Goal: Find contact information: Find contact information

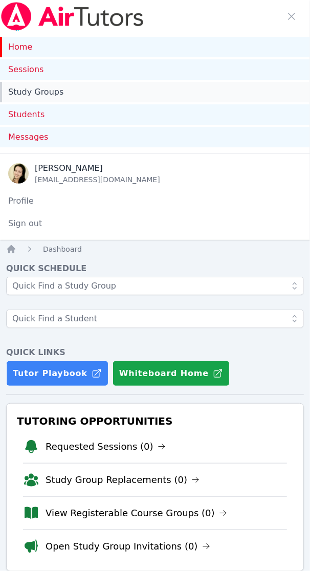
click at [52, 90] on link "Study Groups" at bounding box center [155, 92] width 310 height 20
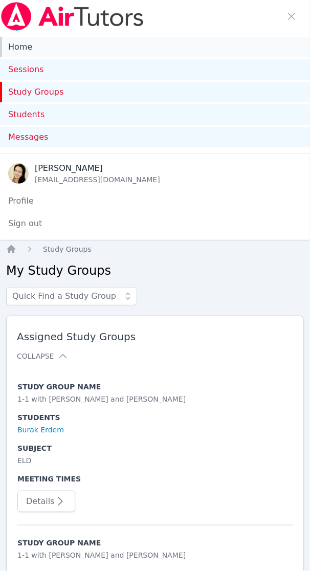
click at [25, 49] on link "Home" at bounding box center [155, 47] width 310 height 20
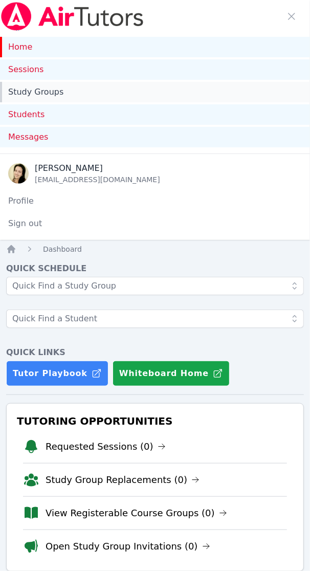
click at [31, 90] on link "Study Groups" at bounding box center [155, 92] width 310 height 20
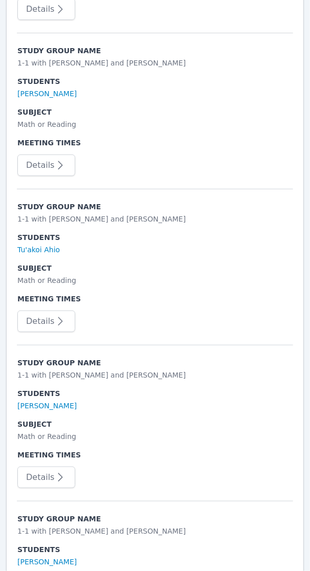
scroll to position [1344, 0]
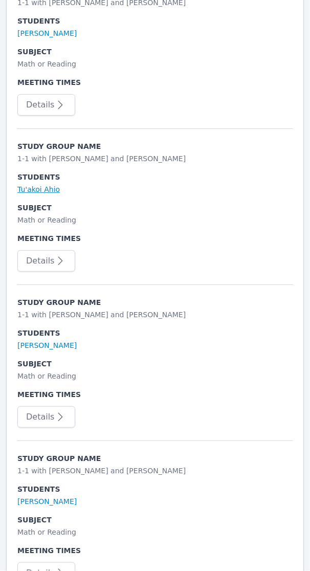
click at [45, 184] on link "Tu'akoi Ahio" at bounding box center [38, 189] width 43 height 10
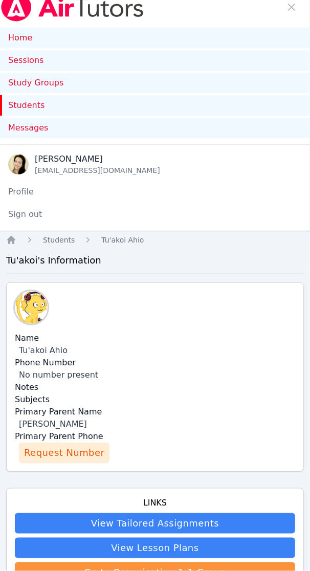
scroll to position [448, 0]
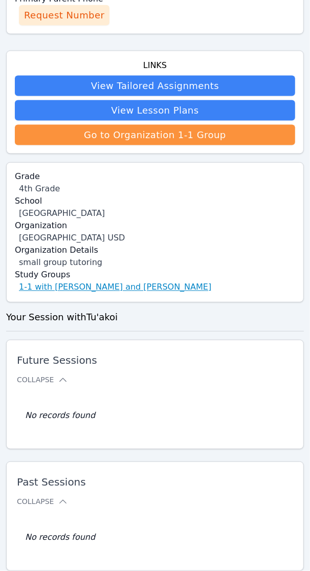
click at [73, 287] on link "1-1 with [PERSON_NAME] and [PERSON_NAME]" at bounding box center [115, 288] width 193 height 12
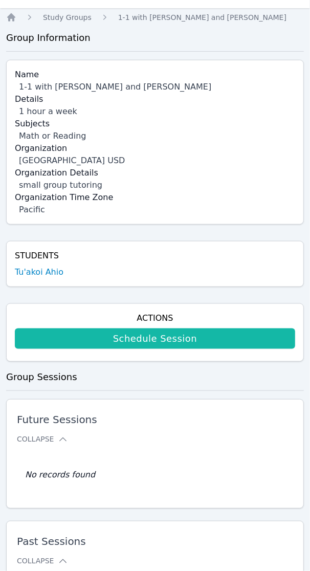
scroll to position [256, 0]
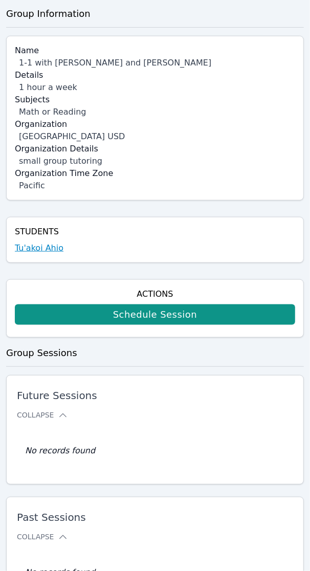
click at [34, 250] on link "Tu'akoi Ahio" at bounding box center [39, 248] width 49 height 12
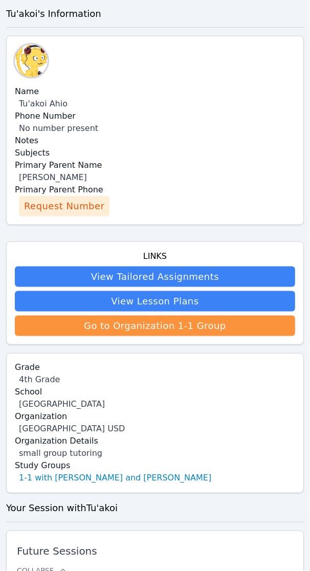
click at [52, 205] on span "Request Number" at bounding box center [64, 206] width 80 height 14
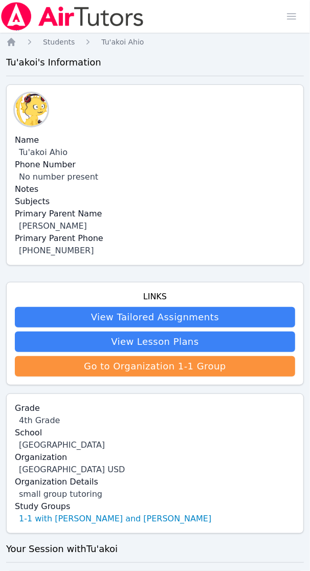
click at [17, 42] on ol "Home Students Tu'akoi Ahio" at bounding box center [75, 42] width 138 height 10
click at [287, 13] on span "button" at bounding box center [292, 16] width 23 height 23
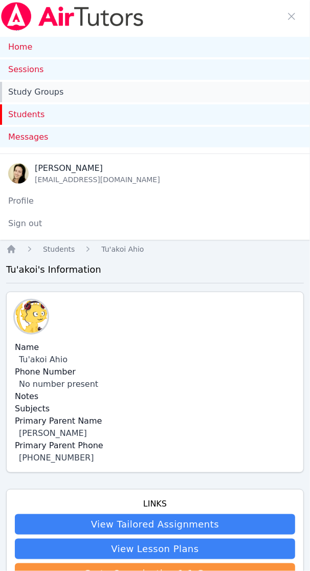
click at [48, 93] on link "Study Groups" at bounding box center [155, 92] width 310 height 20
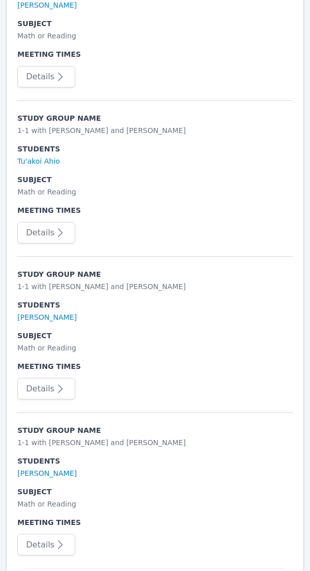
scroll to position [1373, 0]
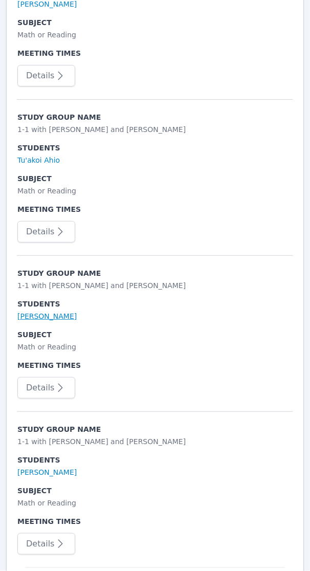
click at [77, 311] on link "[PERSON_NAME]" at bounding box center [46, 316] width 59 height 10
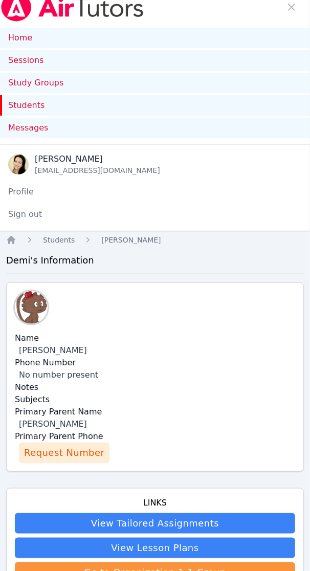
scroll to position [448, 0]
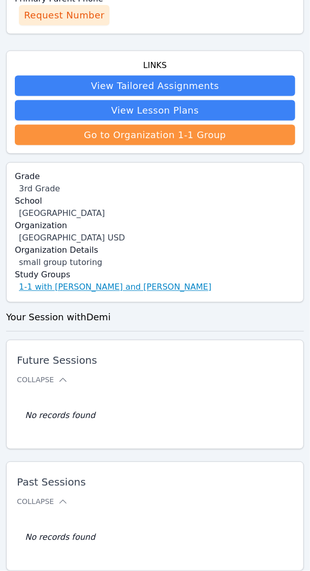
click at [129, 290] on link "1-1 with [PERSON_NAME] and [PERSON_NAME]" at bounding box center [115, 288] width 193 height 12
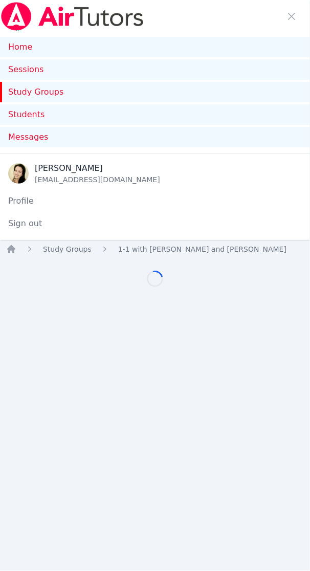
scroll to position [292, 0]
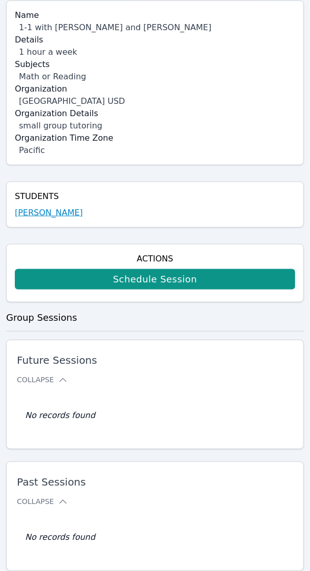
click at [75, 213] on link "[PERSON_NAME]" at bounding box center [49, 213] width 68 height 12
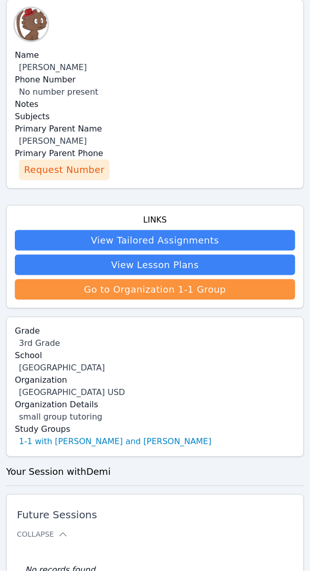
click at [56, 163] on span "Request Number" at bounding box center [64, 170] width 80 height 14
click at [36, 172] on span "Request Number Loading..." at bounding box center [72, 170] width 97 height 14
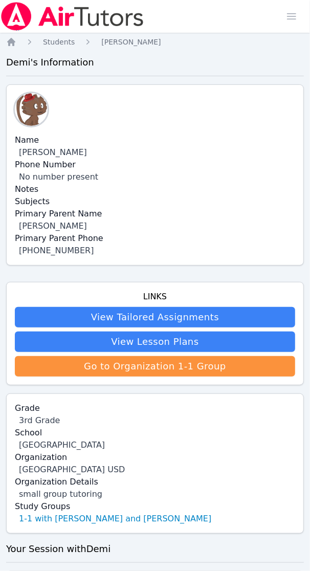
drag, startPoint x: 108, startPoint y: 150, endPoint x: 16, endPoint y: 155, distance: 91.8
click at [16, 155] on div "Name [PERSON_NAME]" at bounding box center [155, 146] width 281 height 25
copy div "[PERSON_NAME]"
click at [55, 40] on span "Students" at bounding box center [59, 42] width 32 height 8
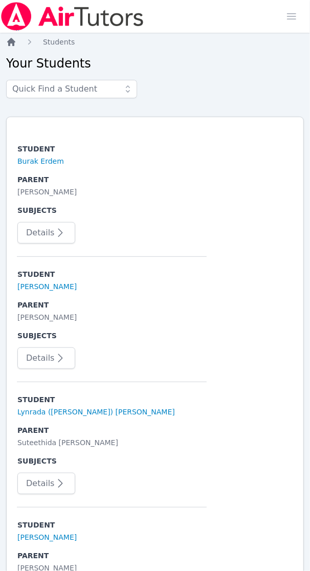
click at [11, 46] on icon "Breadcrumb" at bounding box center [11, 42] width 10 height 10
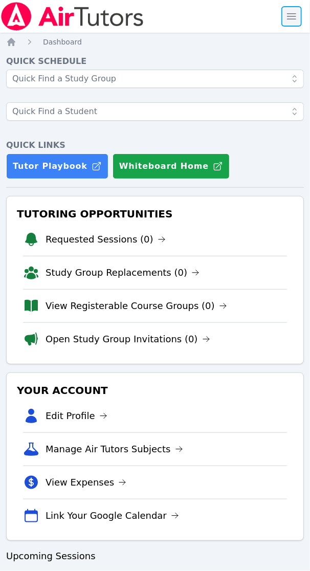
click at [293, 13] on span "button" at bounding box center [292, 16] width 23 height 23
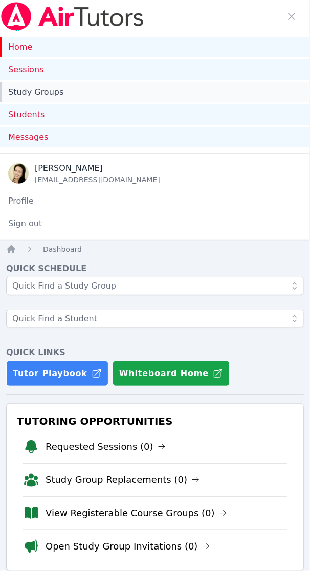
click at [45, 92] on link "Study Groups" at bounding box center [155, 92] width 310 height 20
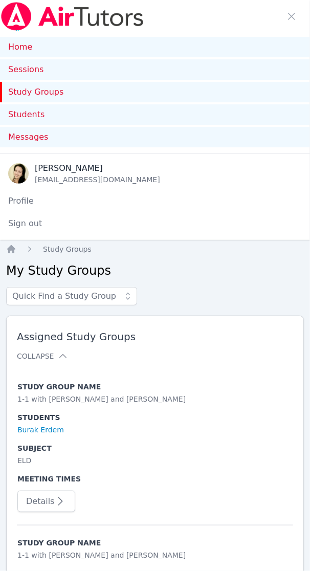
click at [30, 93] on link "Study Groups" at bounding box center [155, 92] width 310 height 20
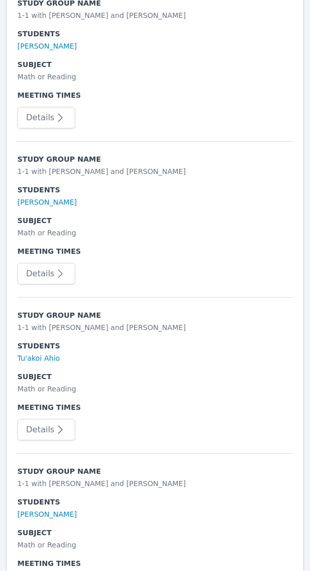
scroll to position [1216, 0]
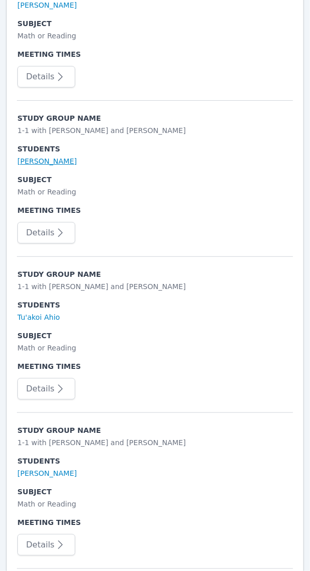
click at [59, 156] on link "[PERSON_NAME]" at bounding box center [46, 161] width 59 height 10
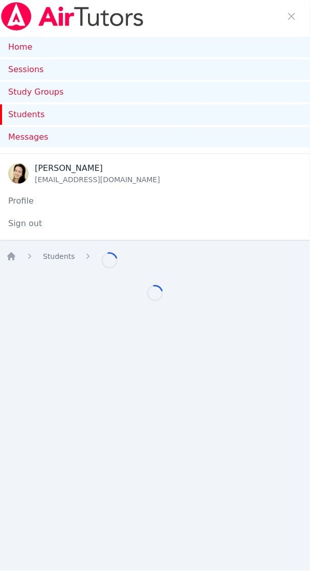
scroll to position [440, 0]
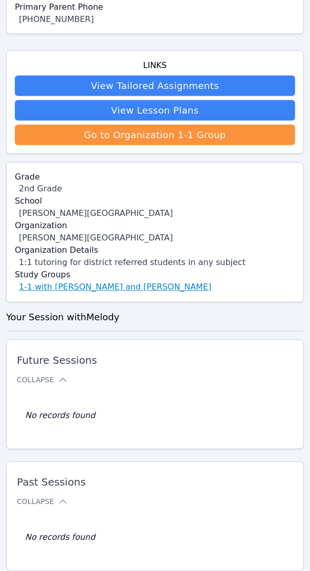
click at [117, 287] on link "1-1 with [PERSON_NAME] and [PERSON_NAME]" at bounding box center [115, 288] width 193 height 12
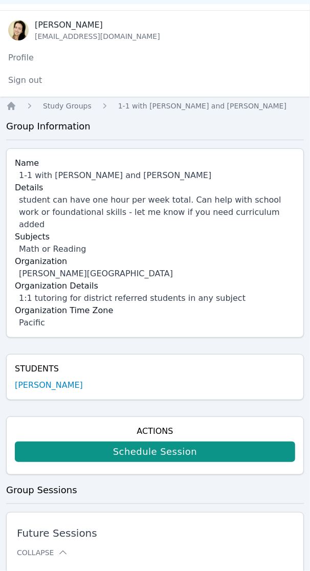
scroll to position [113, 0]
